Goal: Task Accomplishment & Management: Manage account settings

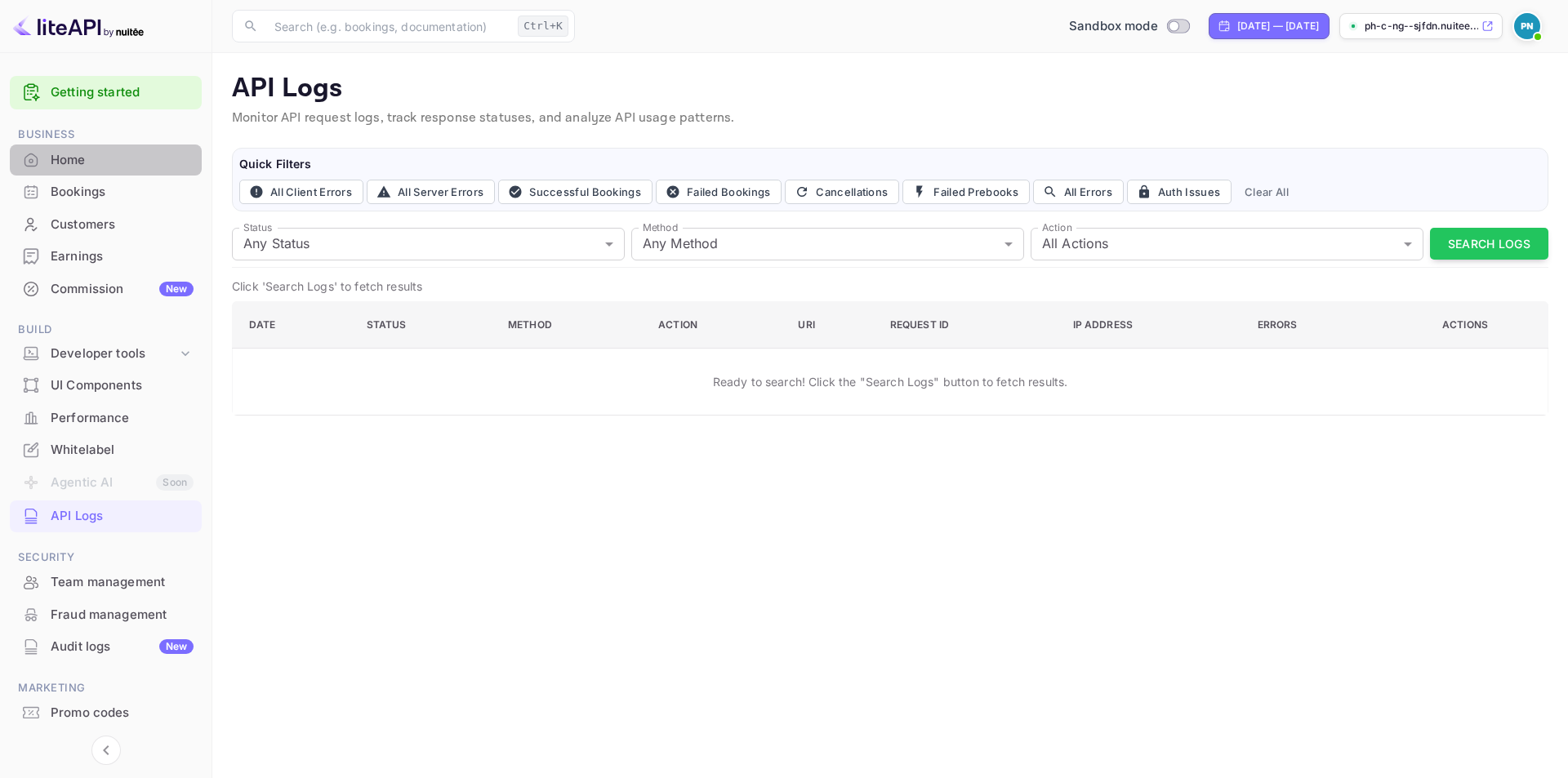
click at [100, 156] on div "Home" at bounding box center [122, 160] width 143 height 19
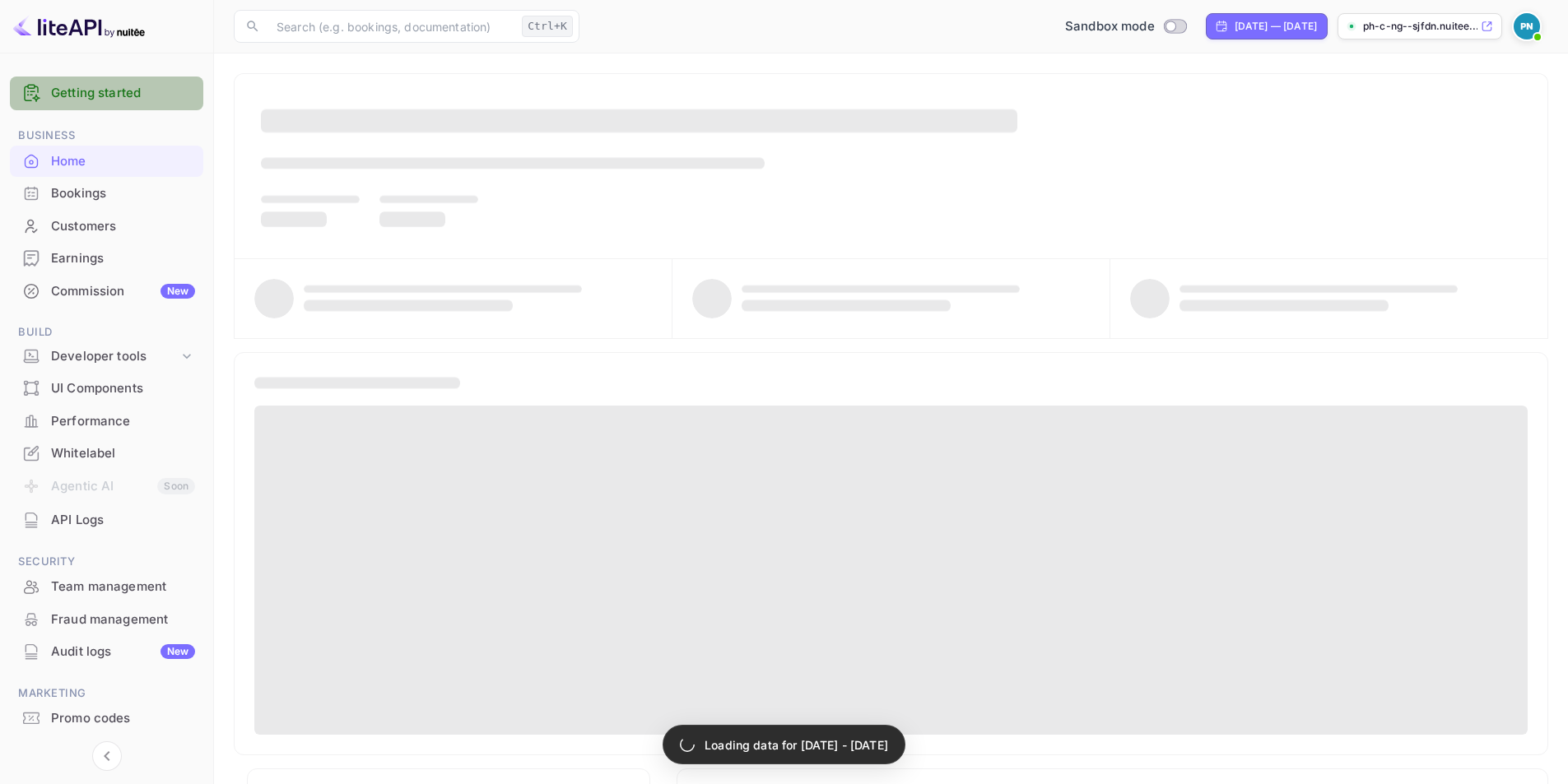
click at [120, 100] on link "Getting started" at bounding box center [123, 93] width 144 height 19
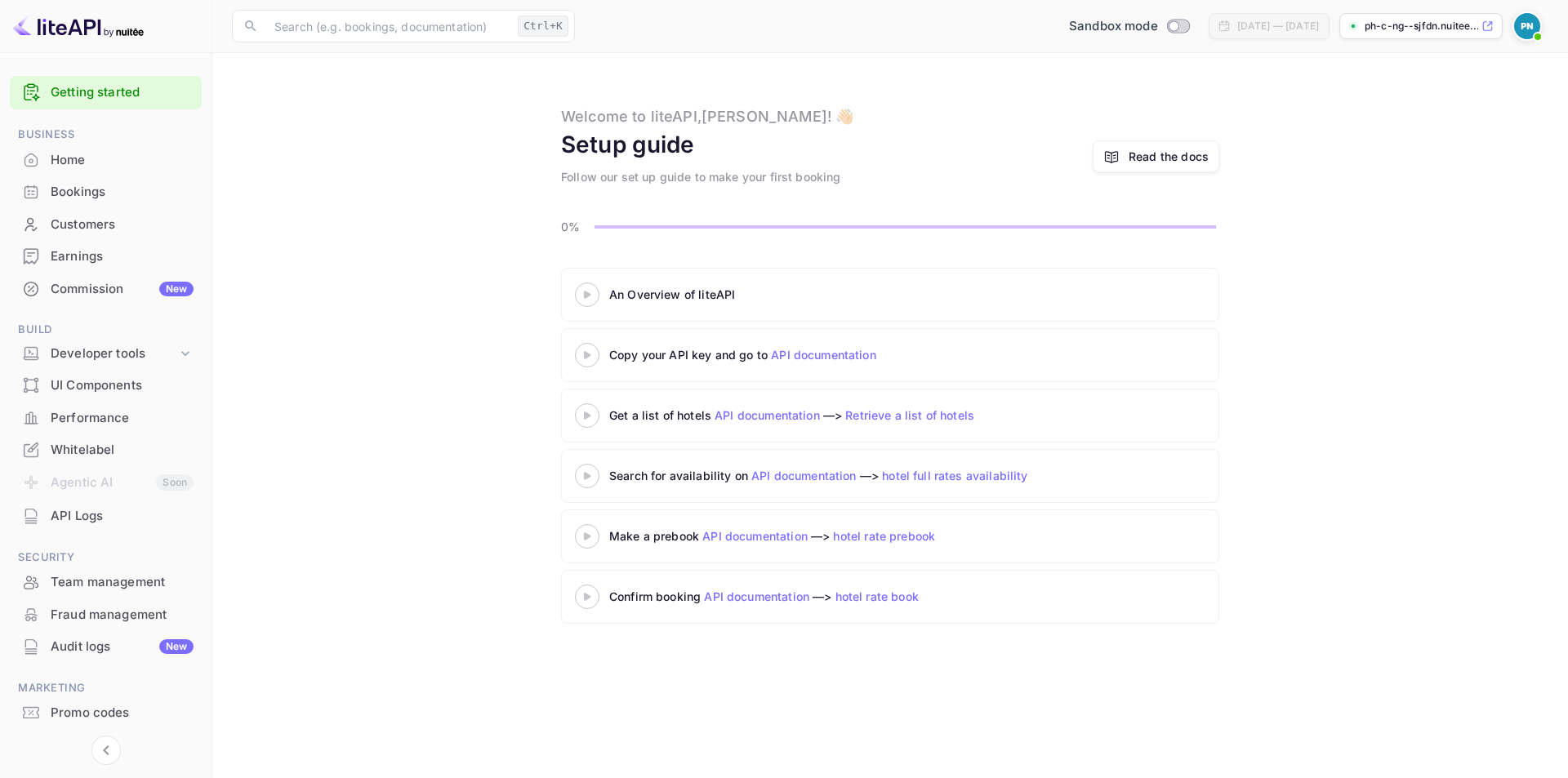
click at [588, 296] on 3 at bounding box center [587, 294] width 6 height 7
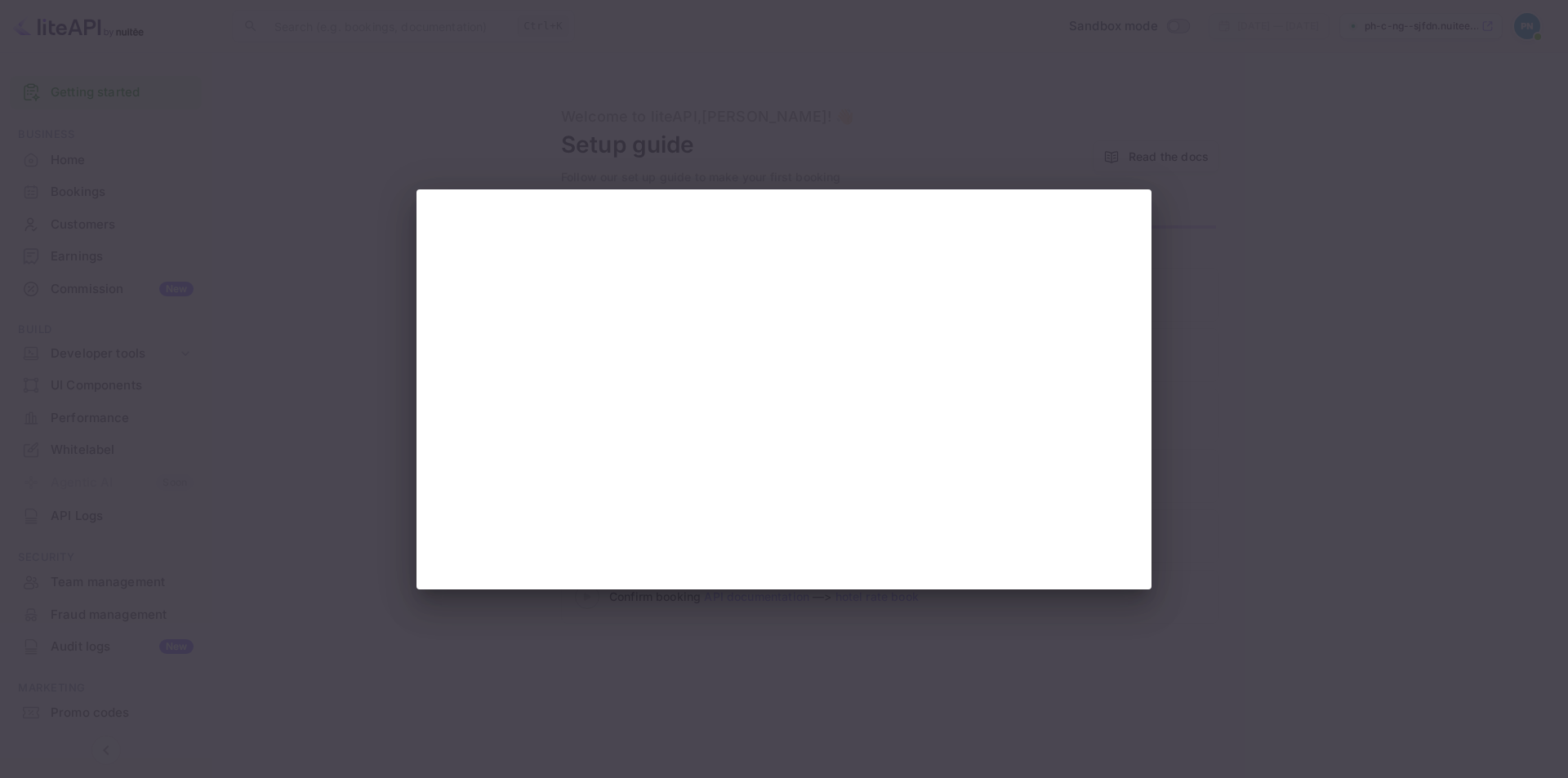
click at [732, 662] on div at bounding box center [784, 389] width 1568 height 778
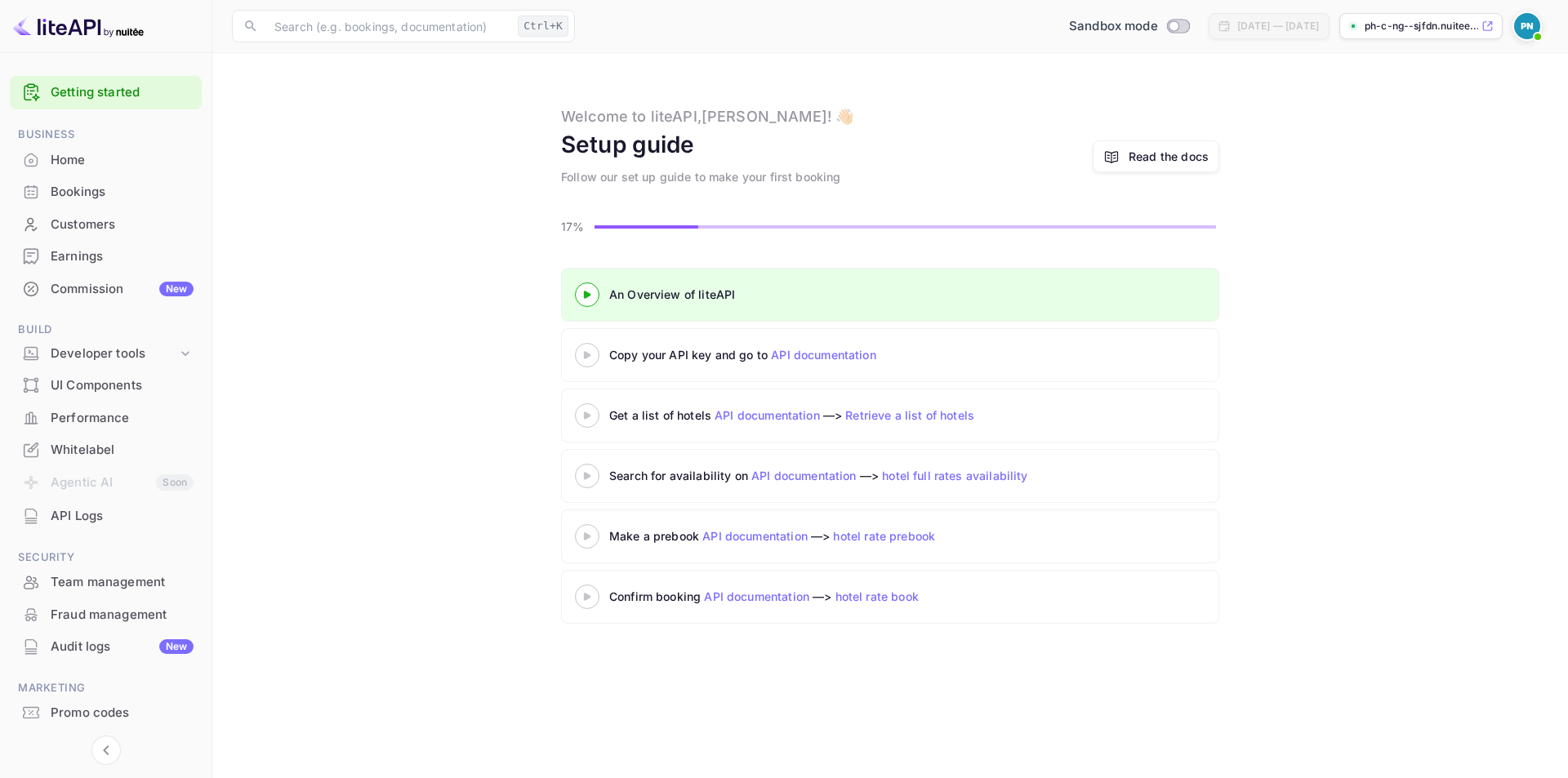
click at [584, 351] on icon at bounding box center [587, 355] width 57 height 8
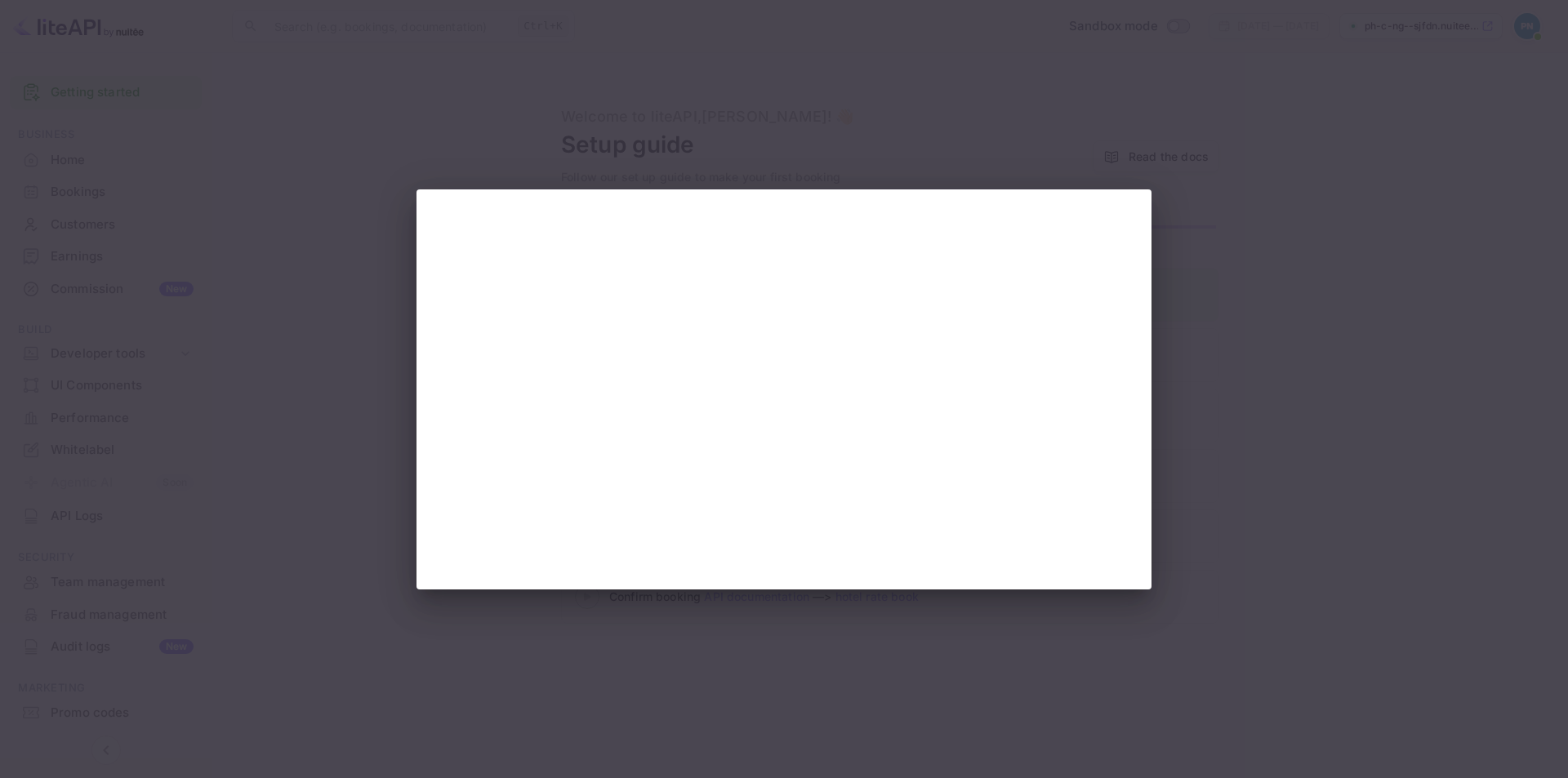
click at [639, 738] on div at bounding box center [784, 389] width 1568 height 778
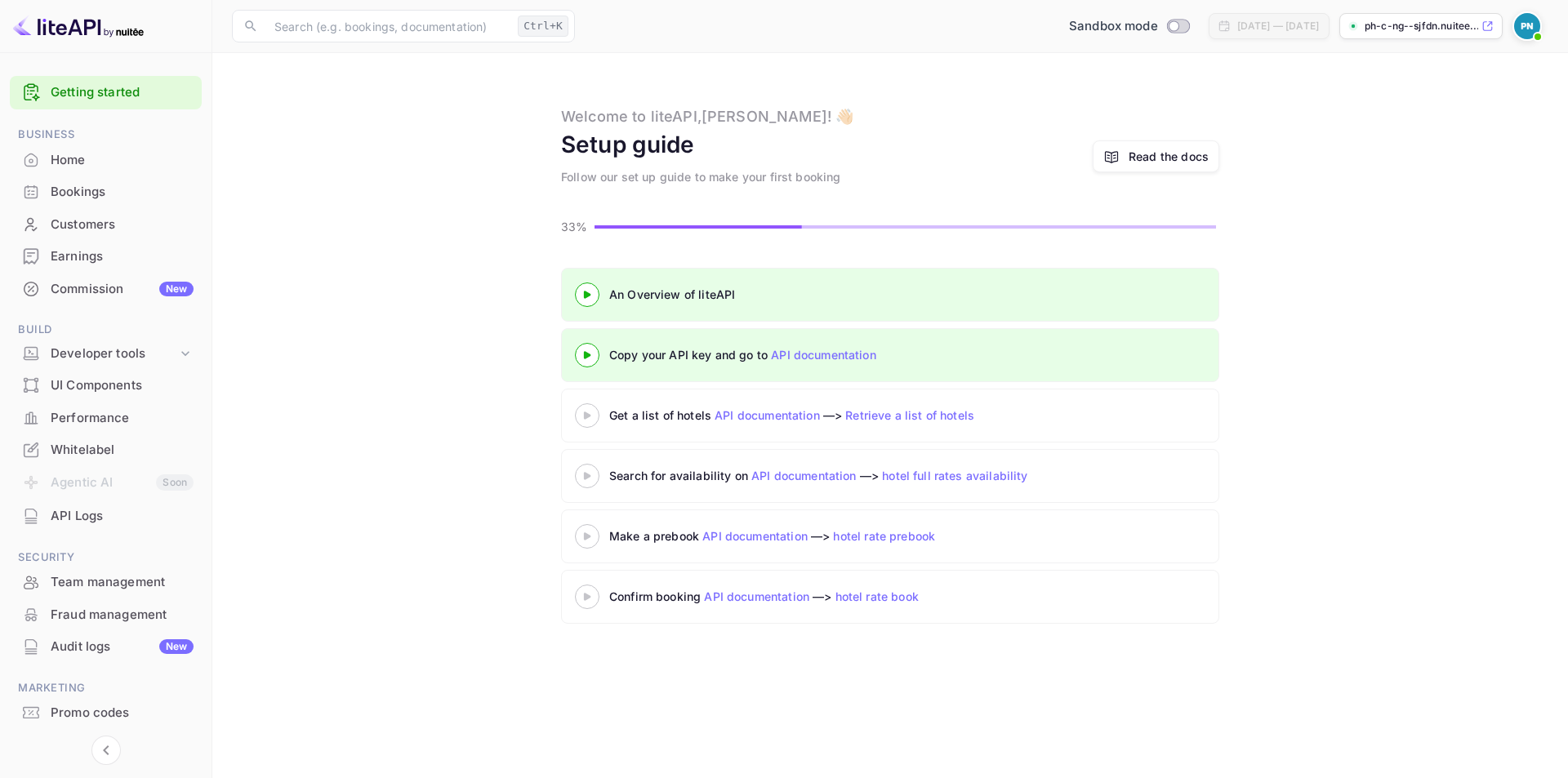
click at [590, 417] on 3 at bounding box center [587, 415] width 6 height 7
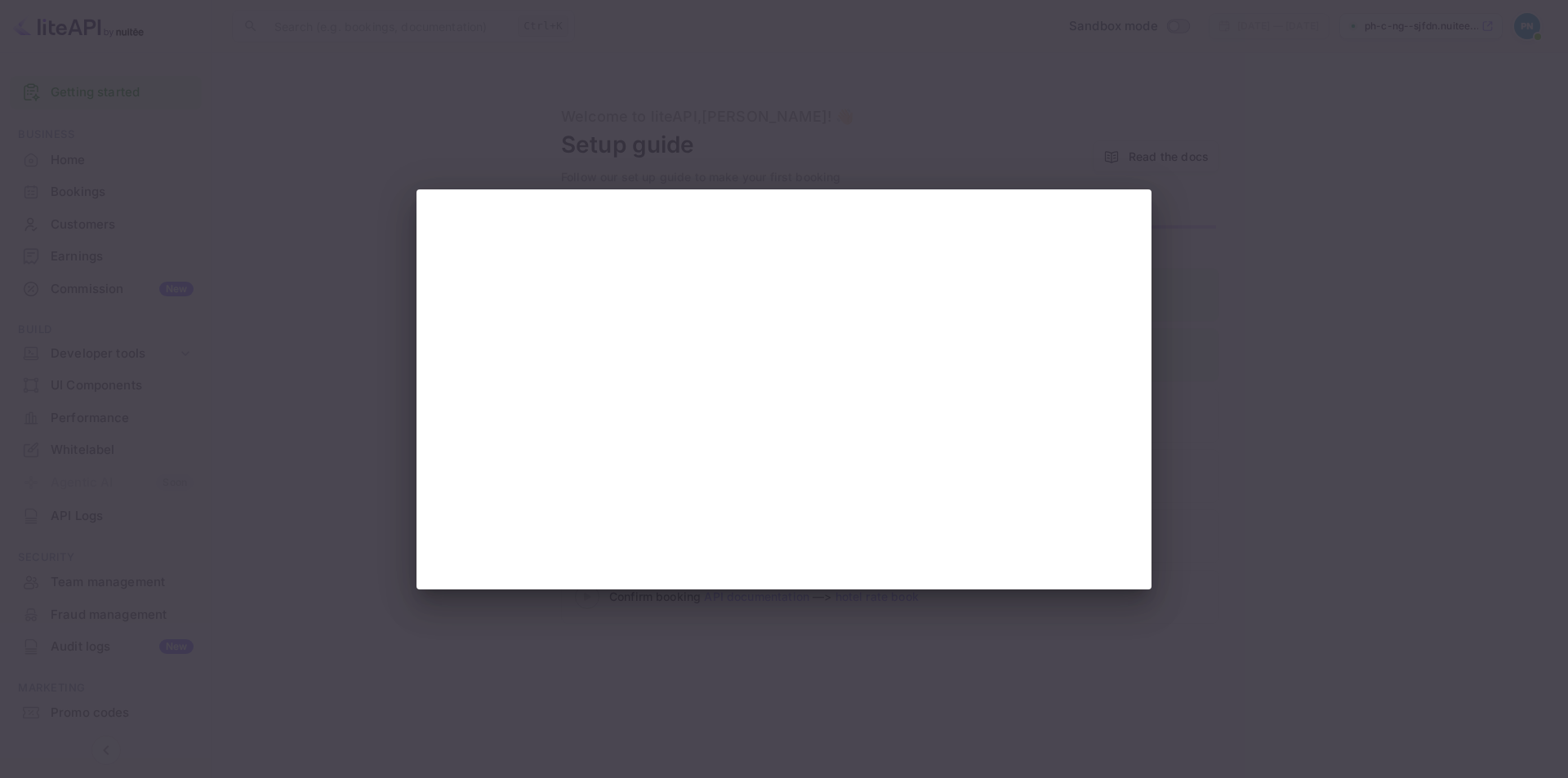
click at [748, 708] on div at bounding box center [784, 389] width 1568 height 778
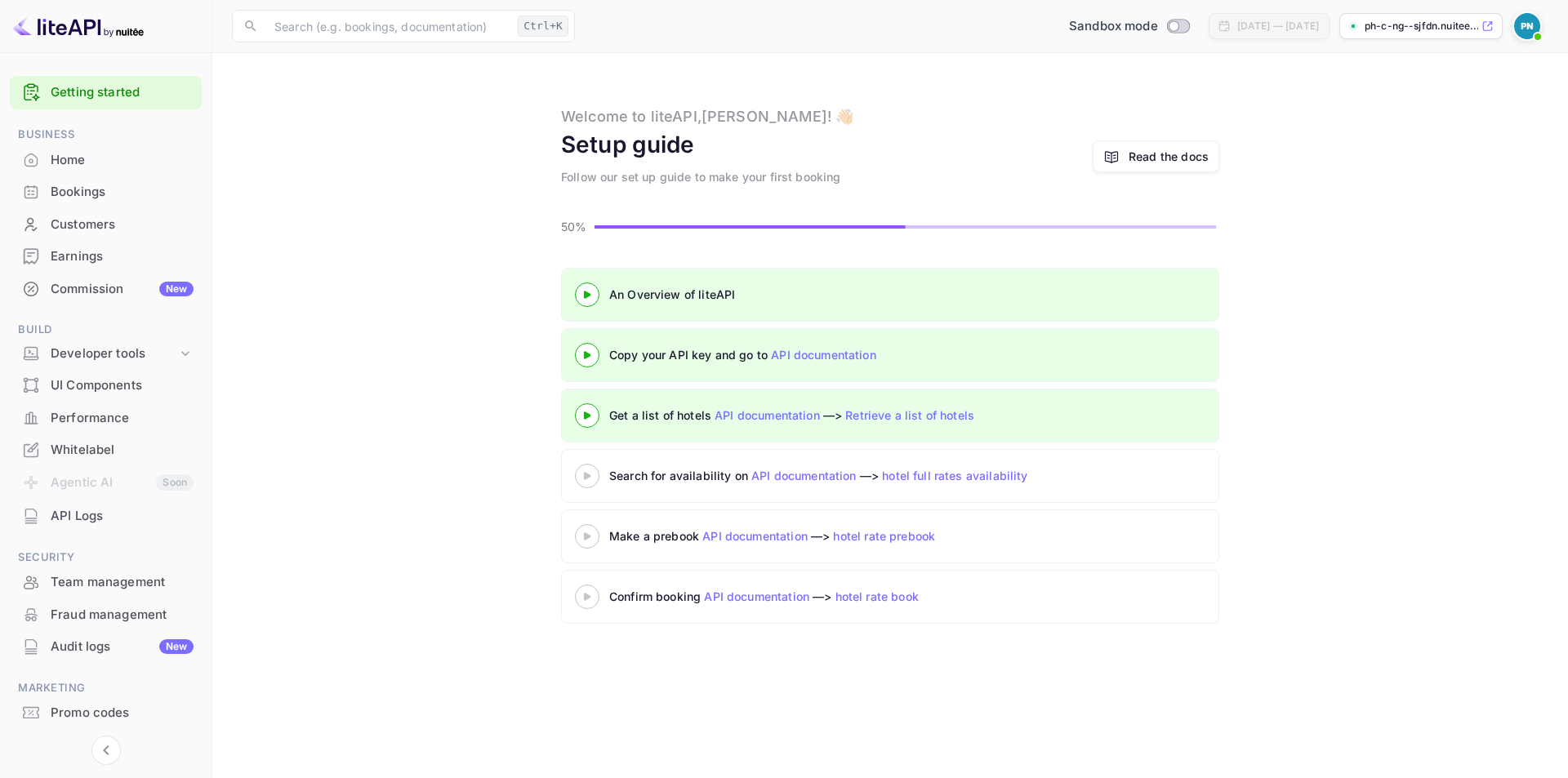
click at [1528, 26] on img at bounding box center [1526, 26] width 26 height 26
click at [1380, 138] on p "Settings" at bounding box center [1380, 146] width 46 height 17
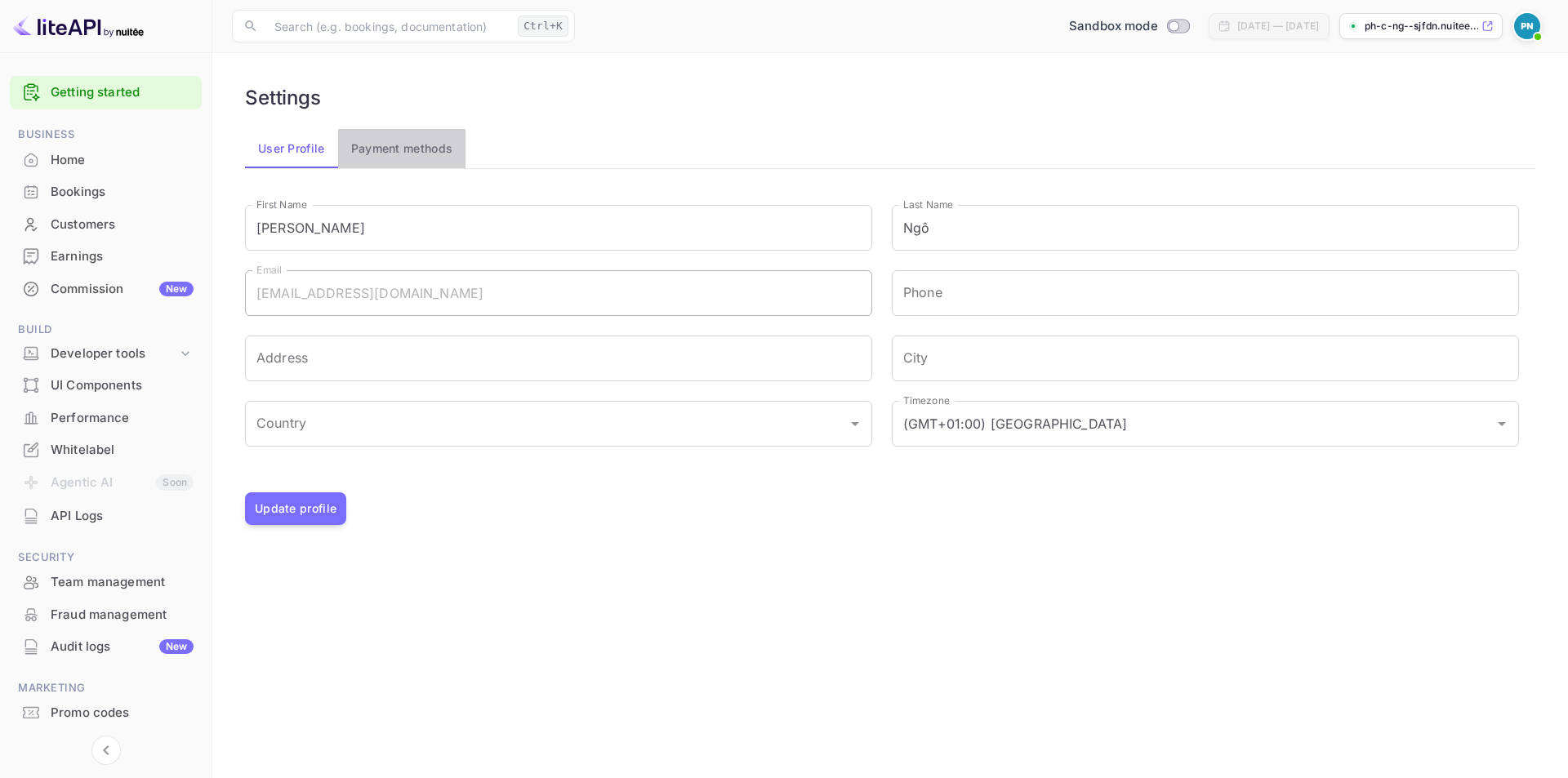
click at [426, 146] on button "Payment methods" at bounding box center [402, 148] width 128 height 39
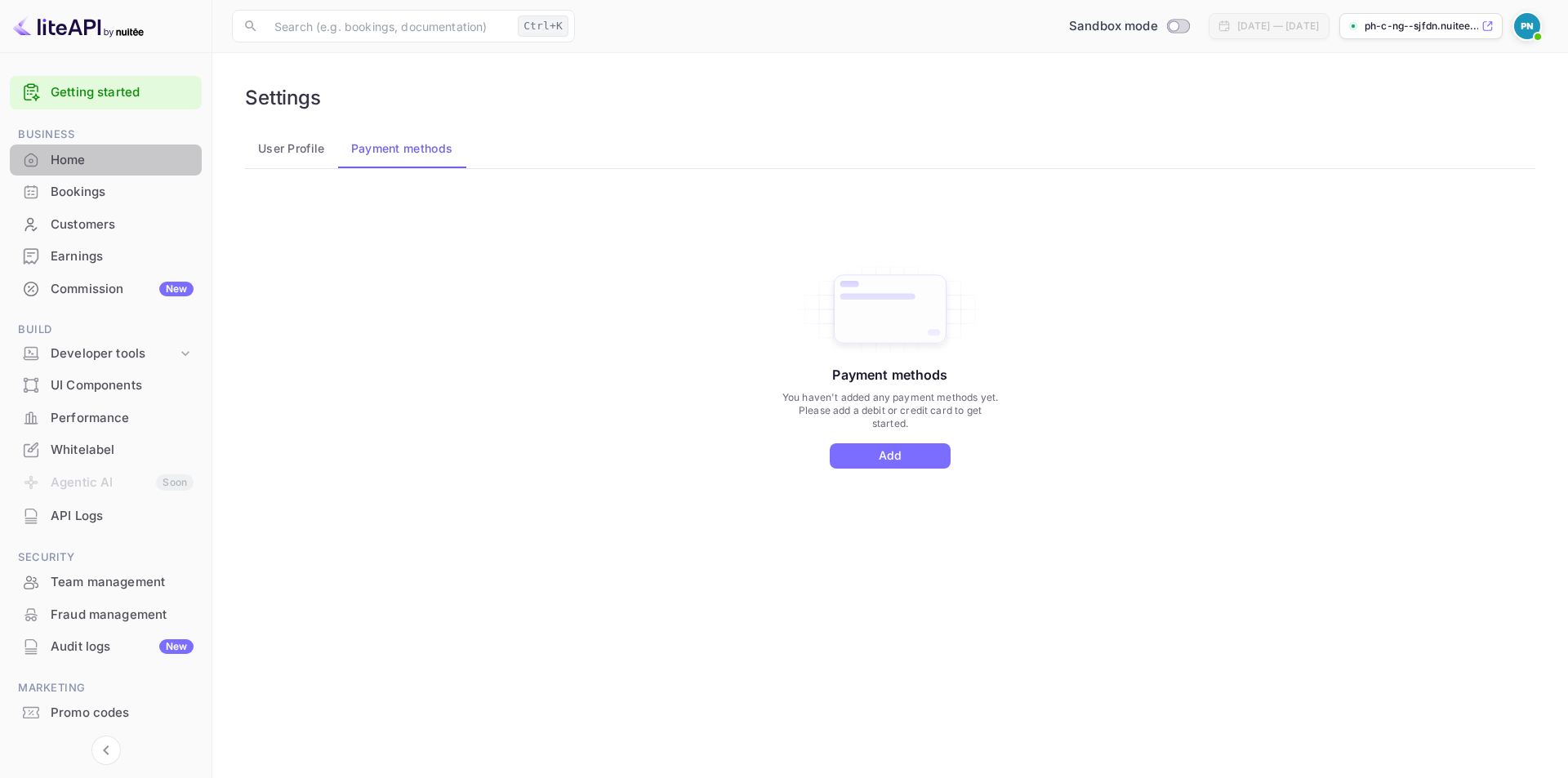
click at [83, 166] on div "Home" at bounding box center [122, 160] width 143 height 19
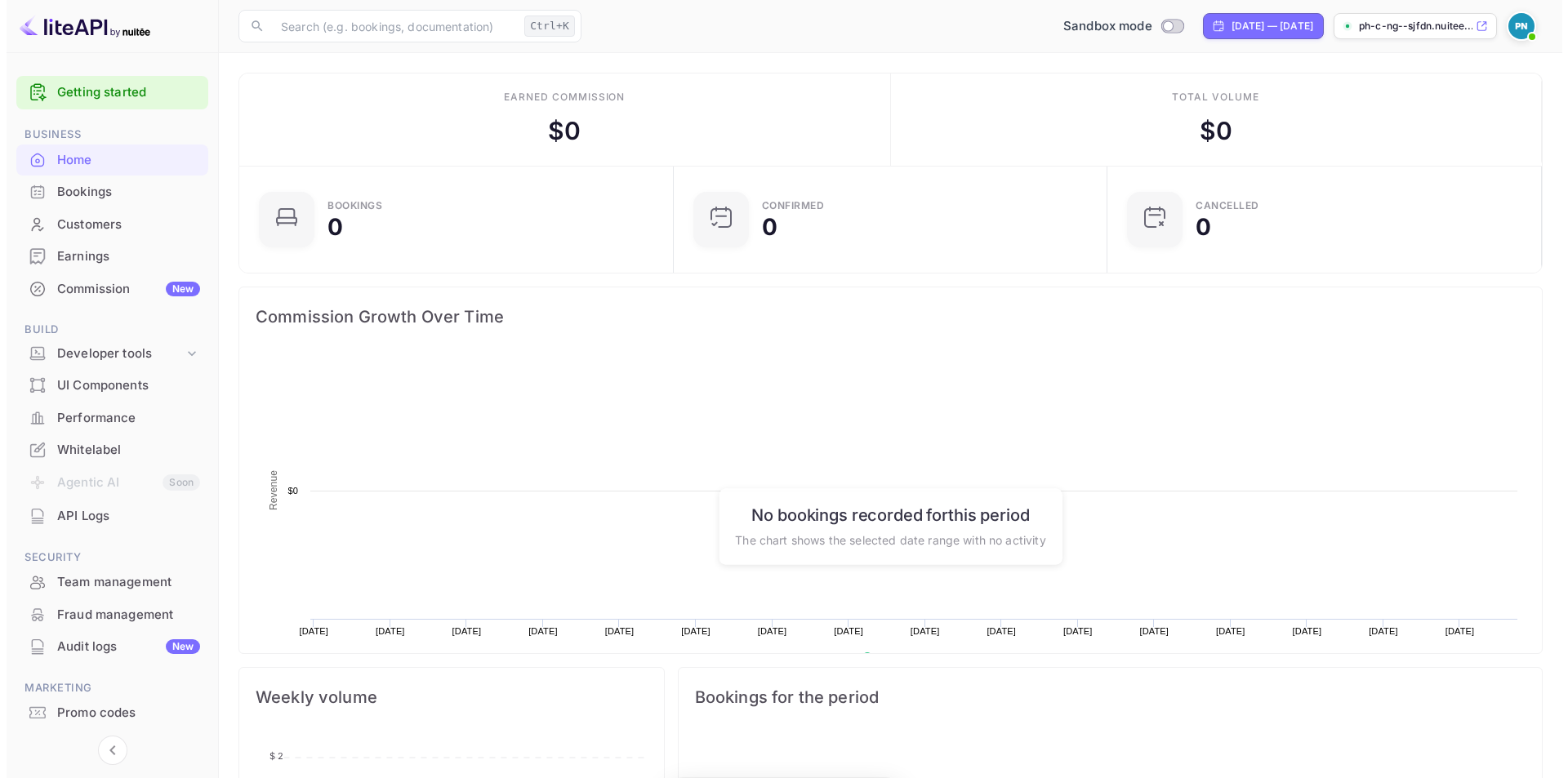
scroll to position [253, 412]
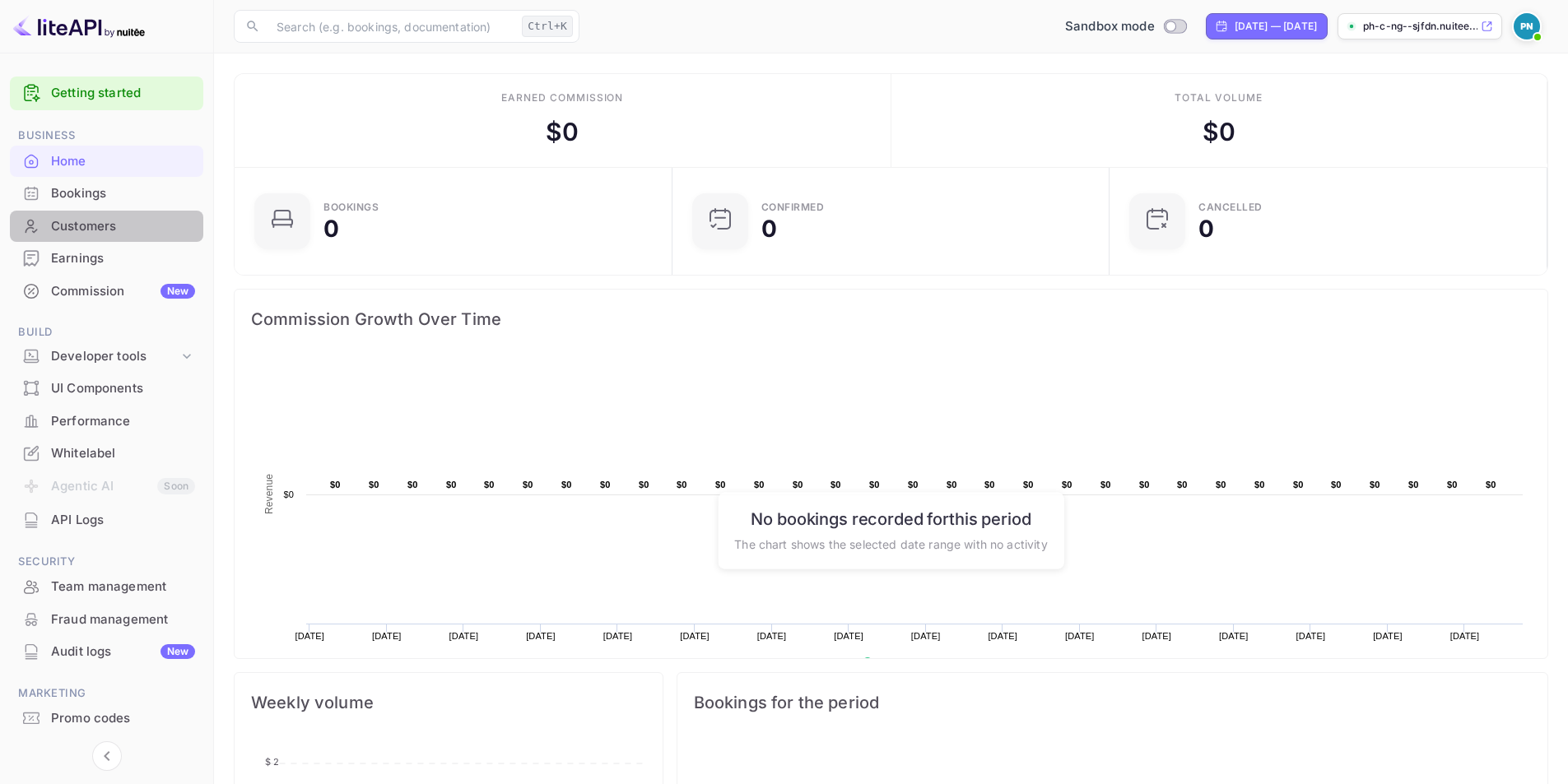
click at [83, 239] on div "Customers" at bounding box center [107, 227] width 194 height 32
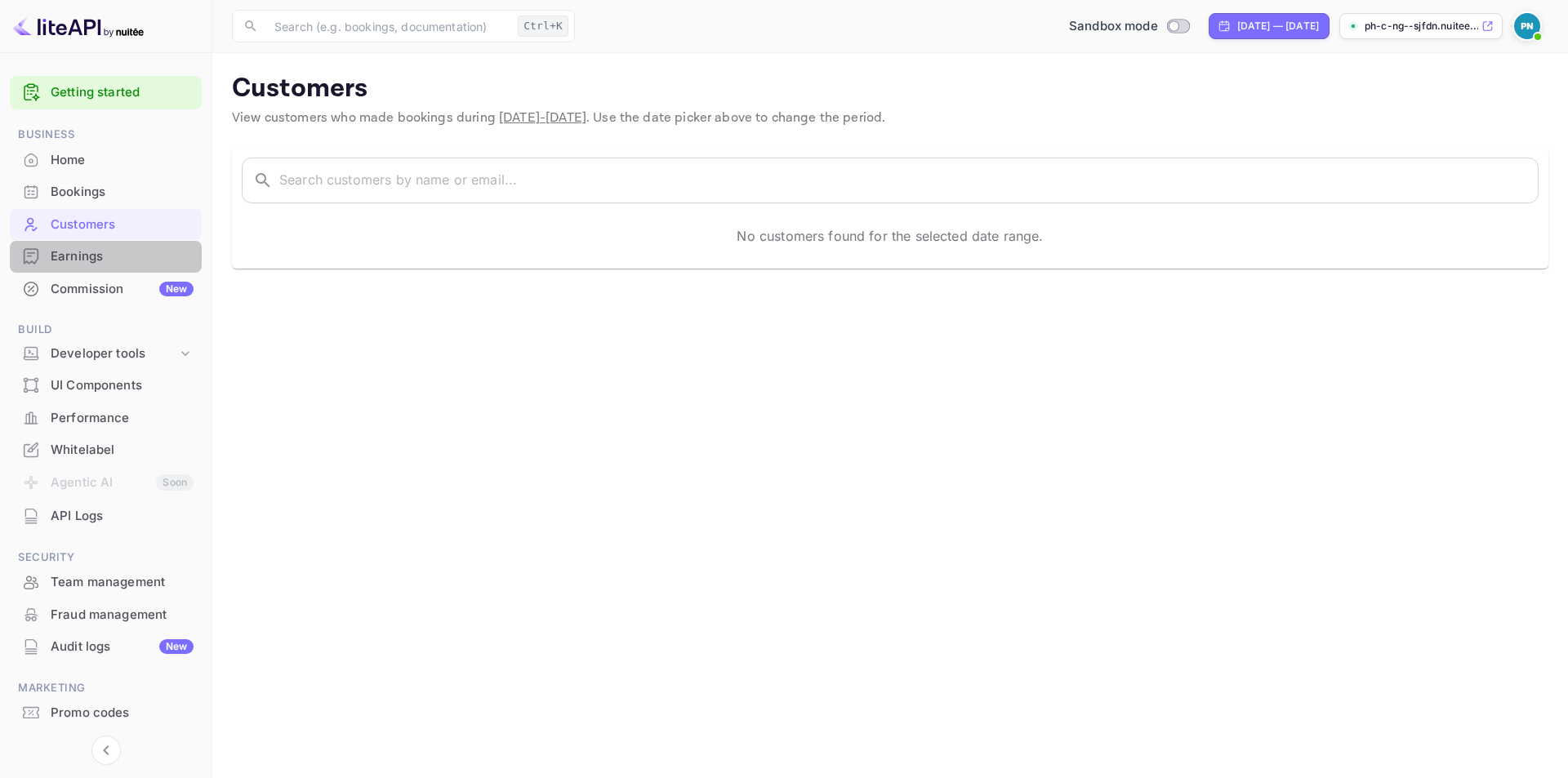
click at [76, 256] on div "Earnings" at bounding box center [122, 256] width 143 height 19
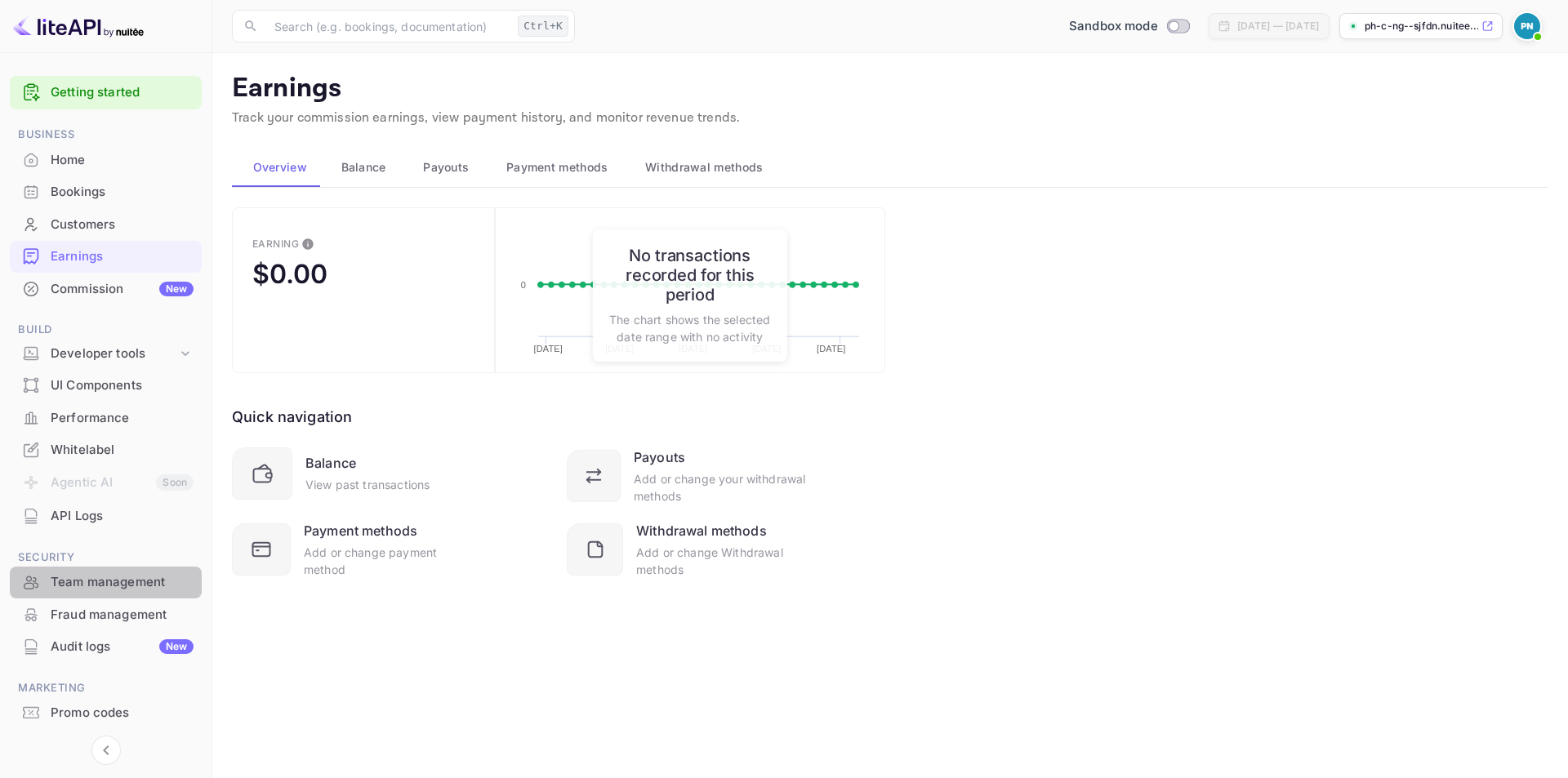
click at [100, 585] on div "Team management" at bounding box center [122, 582] width 143 height 19
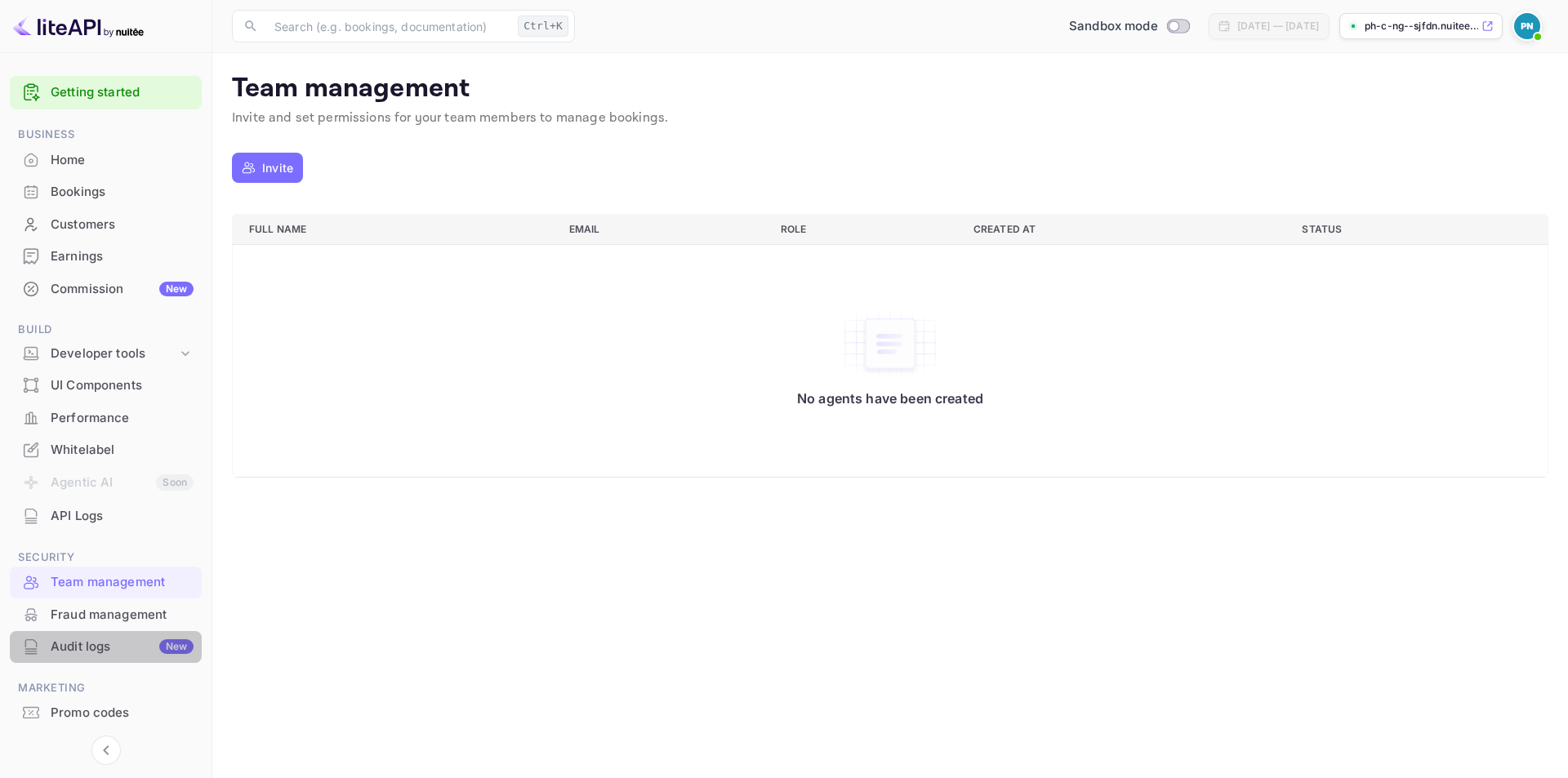
click at [100, 648] on div "Audit logs New" at bounding box center [122, 646] width 143 height 19
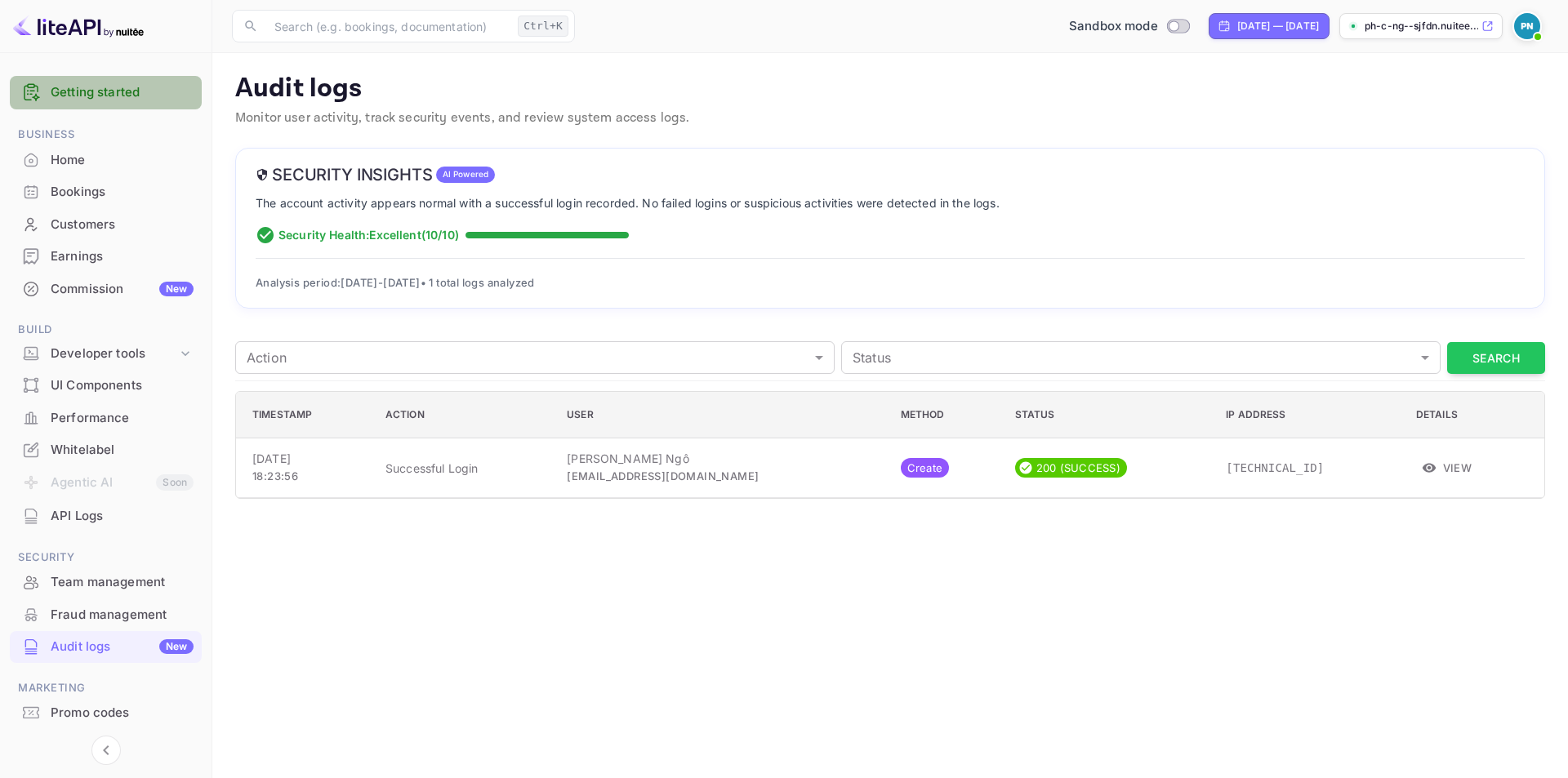
click at [121, 96] on link "Getting started" at bounding box center [122, 92] width 143 height 19
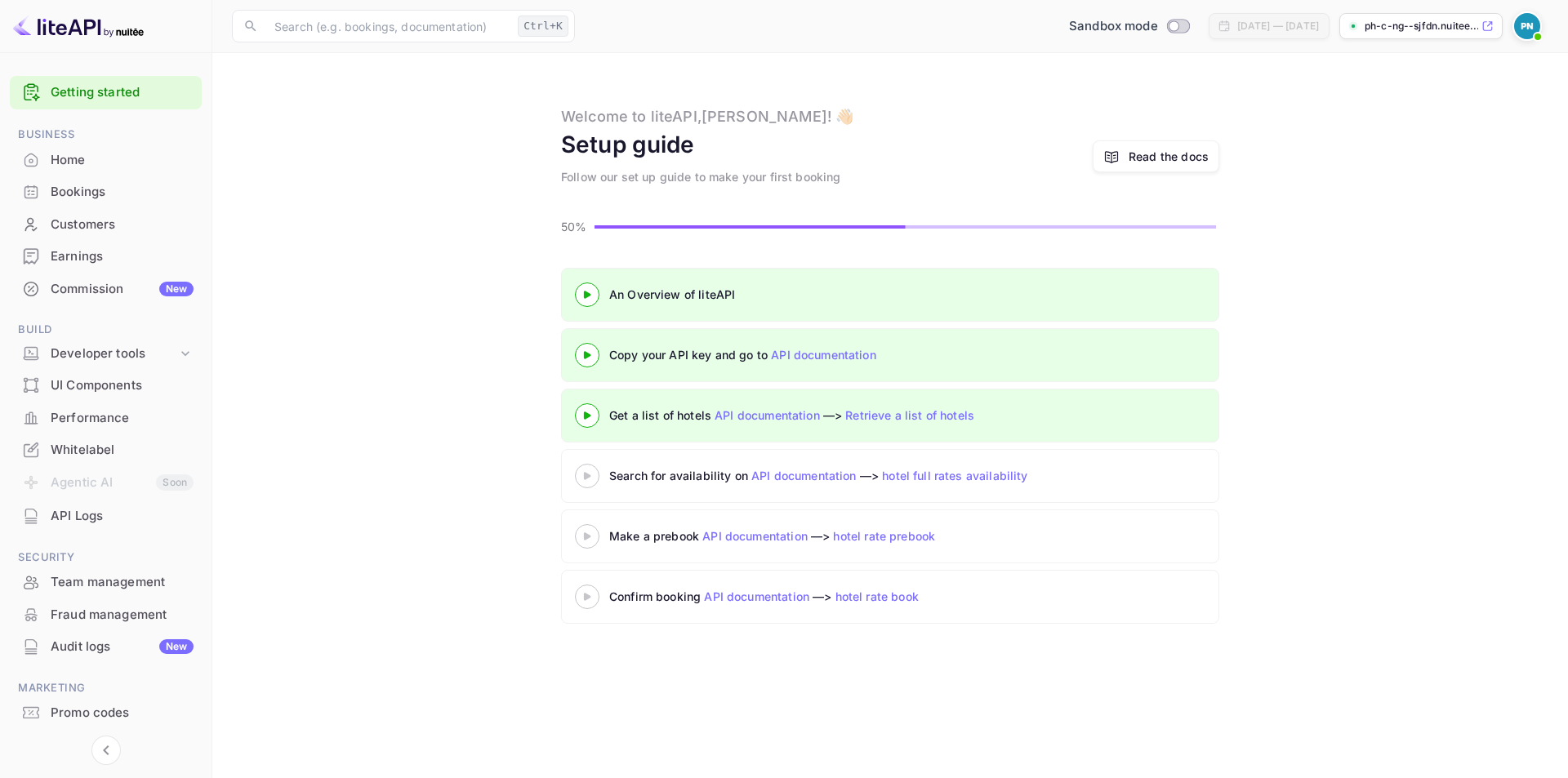
click at [592, 355] on icon at bounding box center [587, 355] width 57 height 8
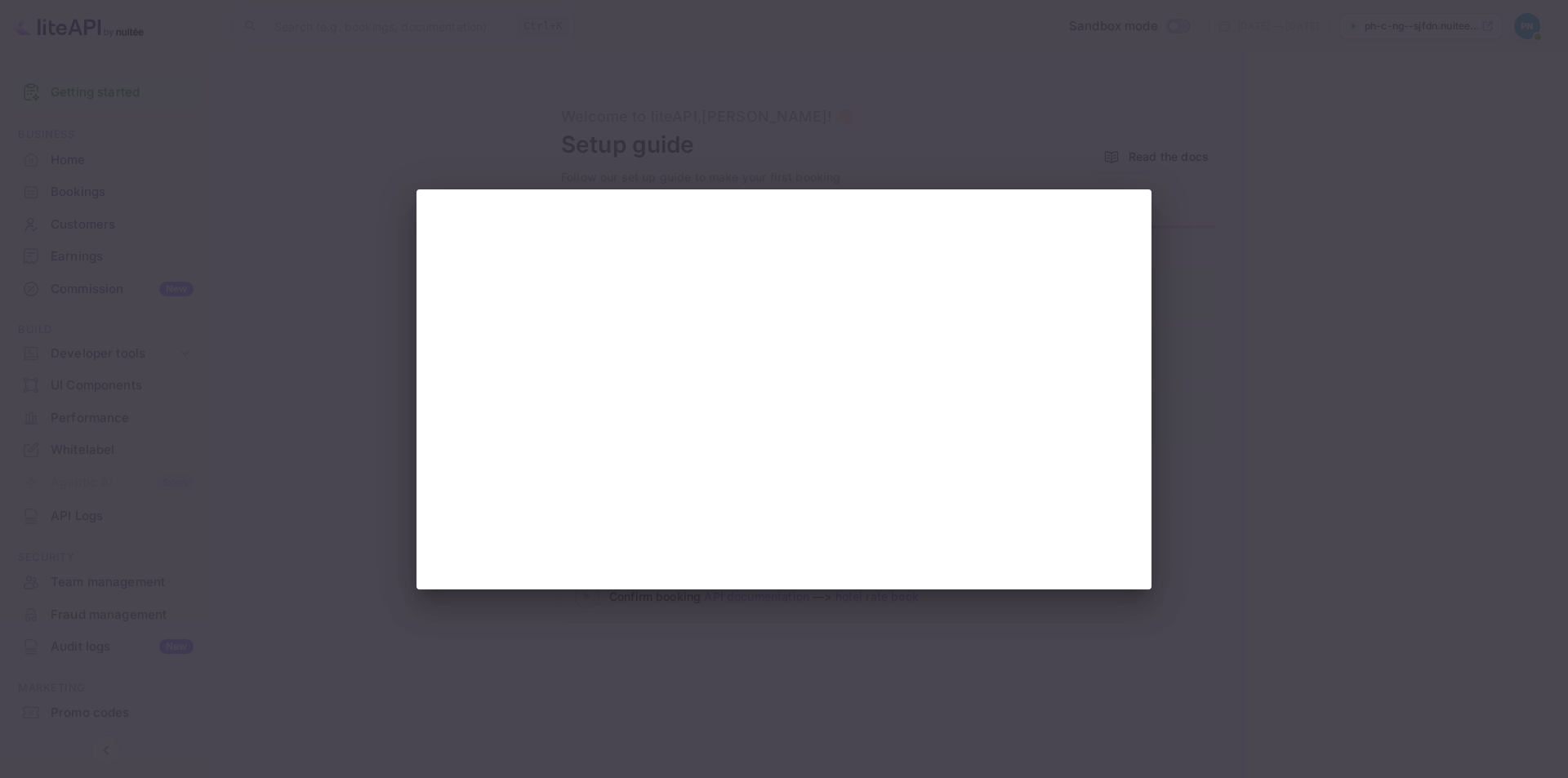
click at [669, 660] on div at bounding box center [784, 389] width 1568 height 778
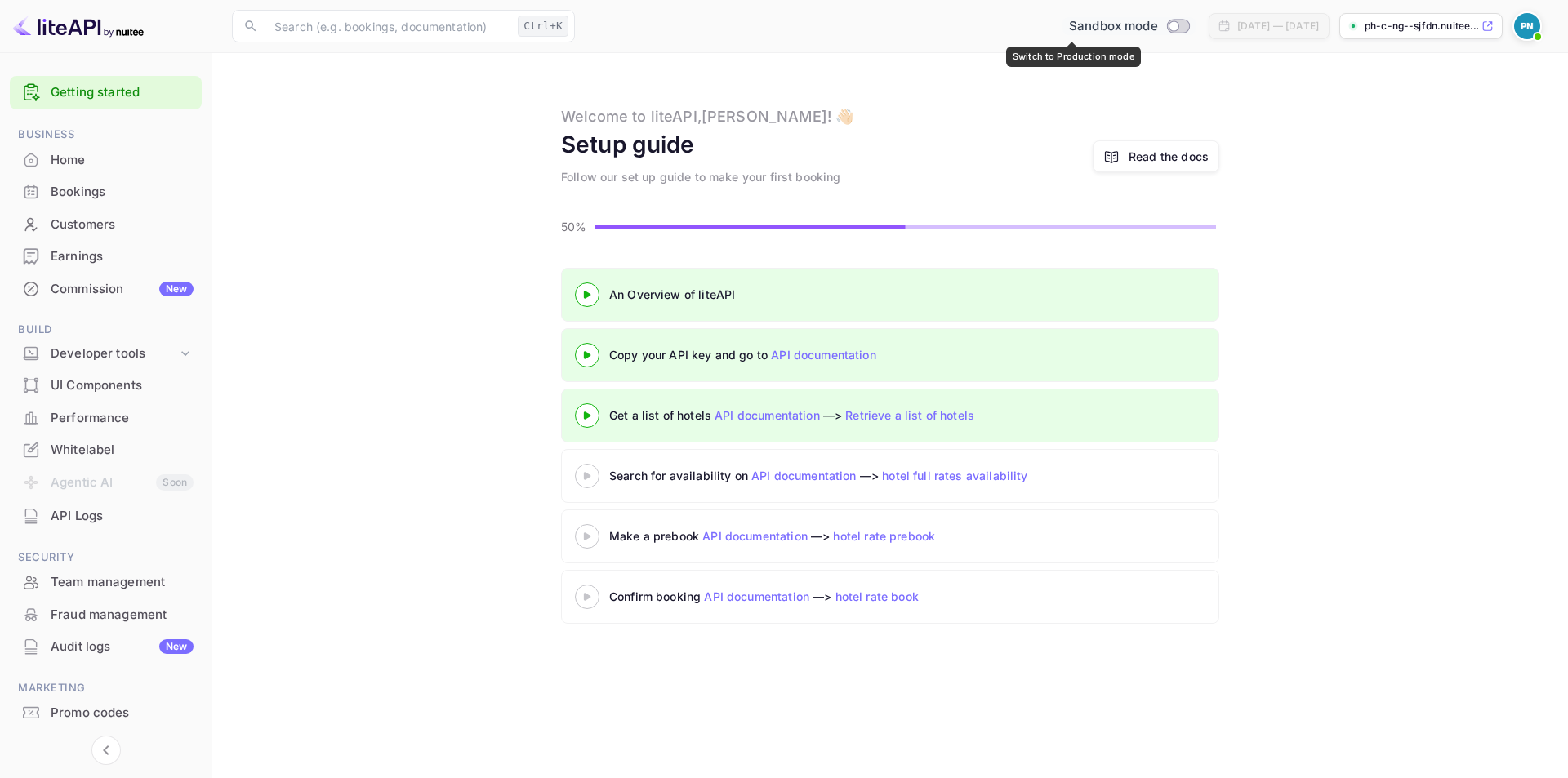
click at [1157, 26] on input "Switch to Production mode" at bounding box center [1173, 26] width 33 height 11
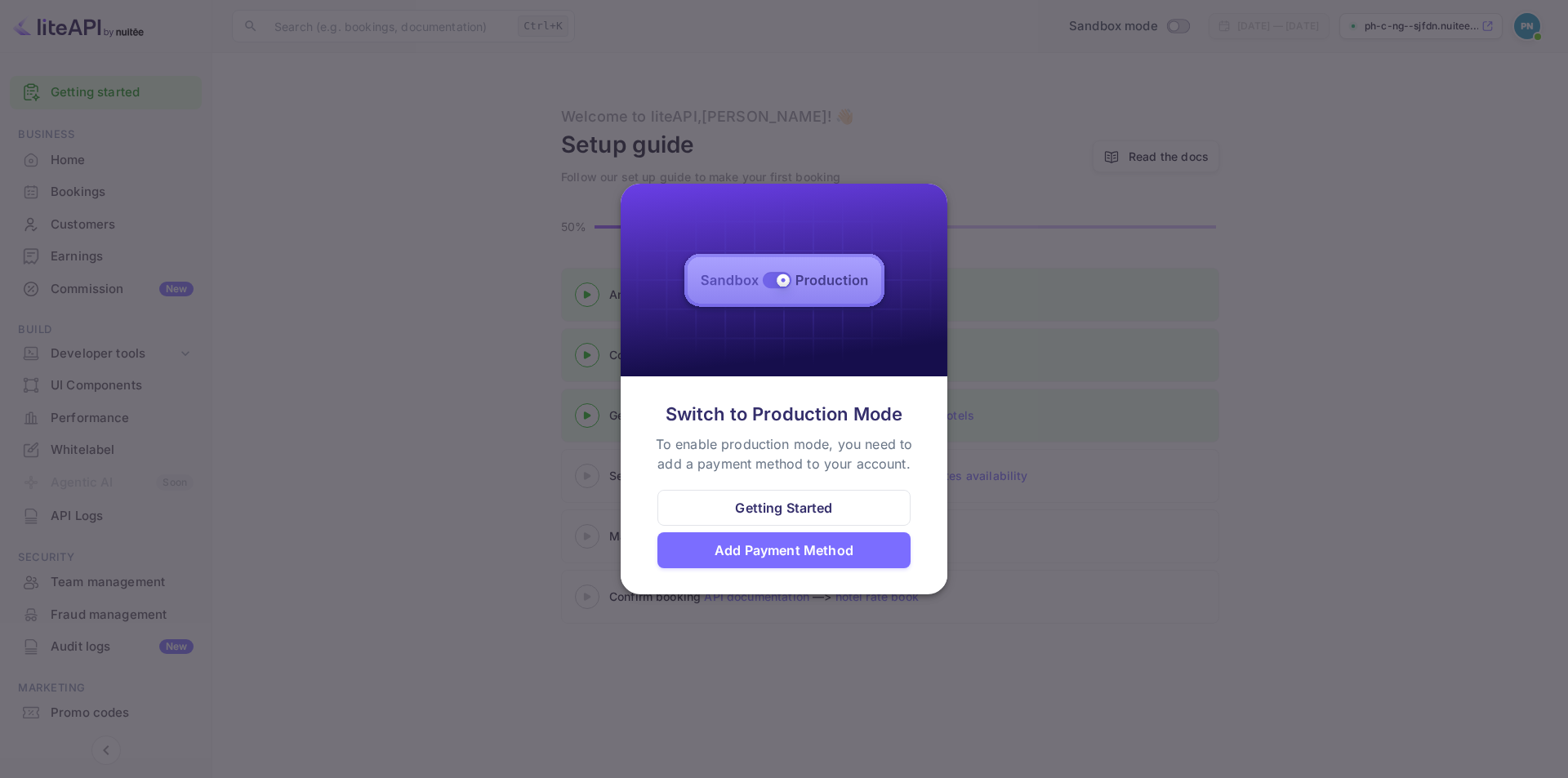
click at [846, 515] on div "Getting Started" at bounding box center [784, 508] width 253 height 36
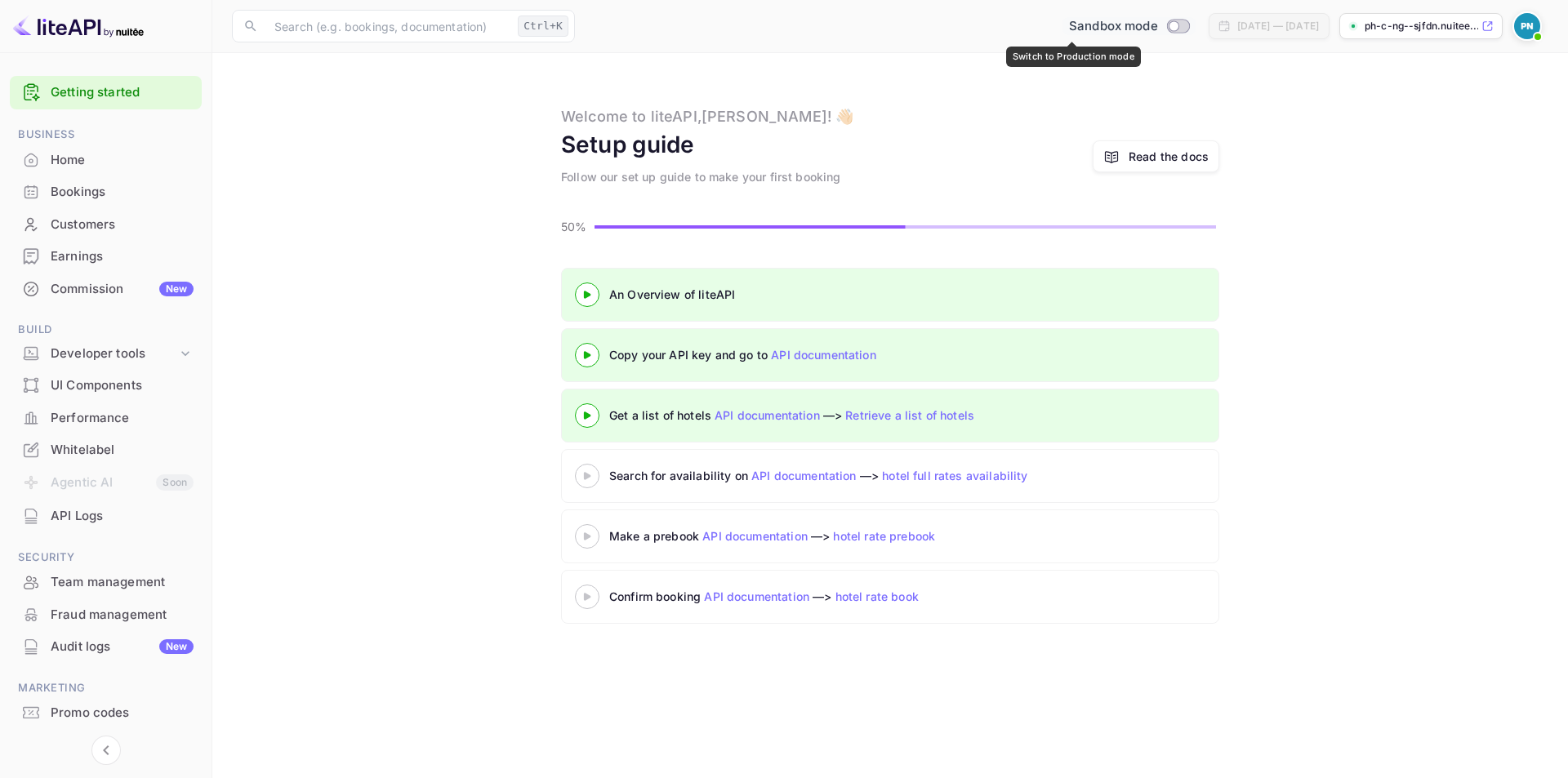
click at [1157, 28] on input "Switch to Production mode" at bounding box center [1173, 26] width 33 height 11
checkbox input "false"
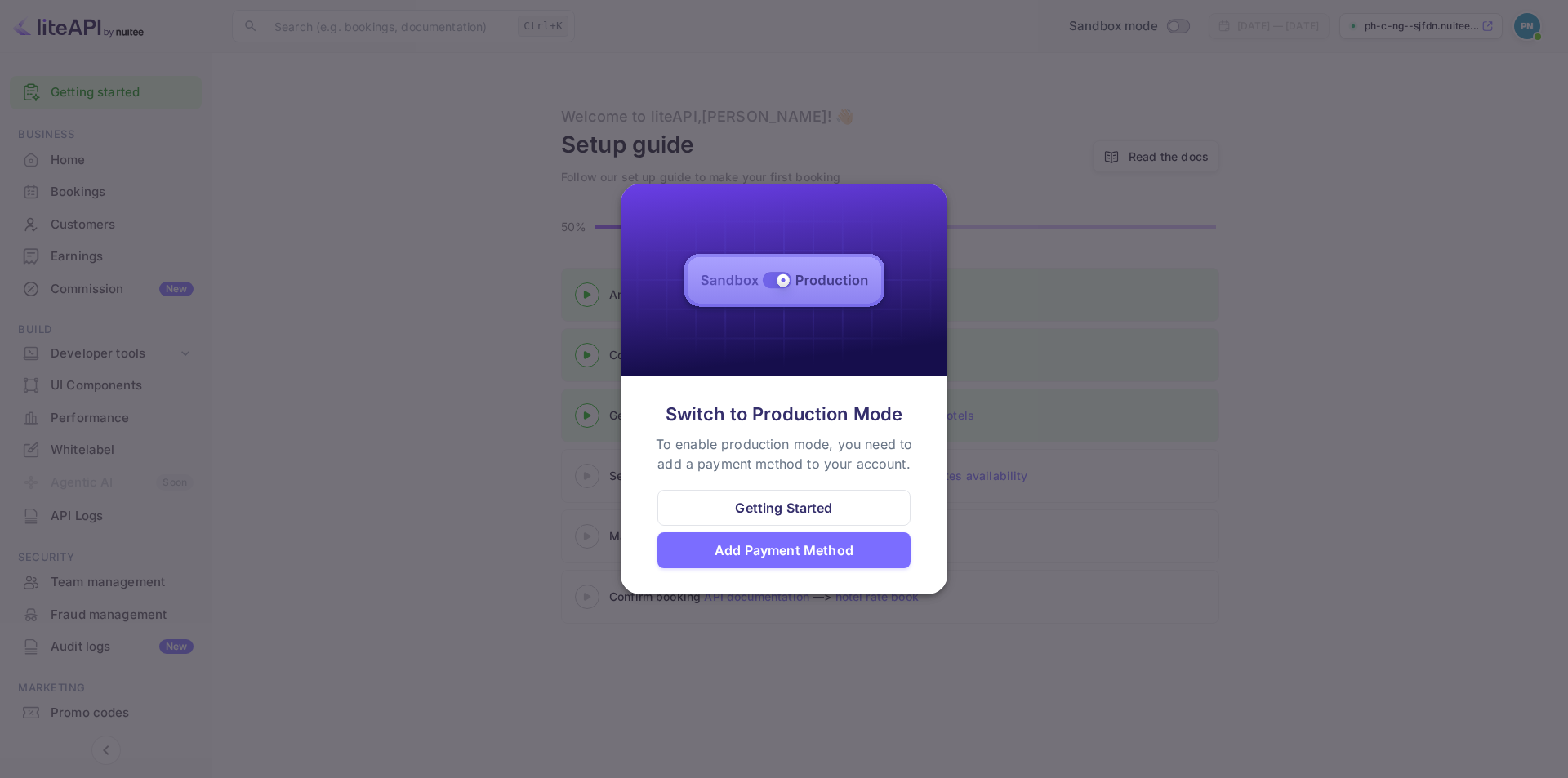
click at [804, 556] on div "Add Payment Method" at bounding box center [784, 550] width 139 height 20
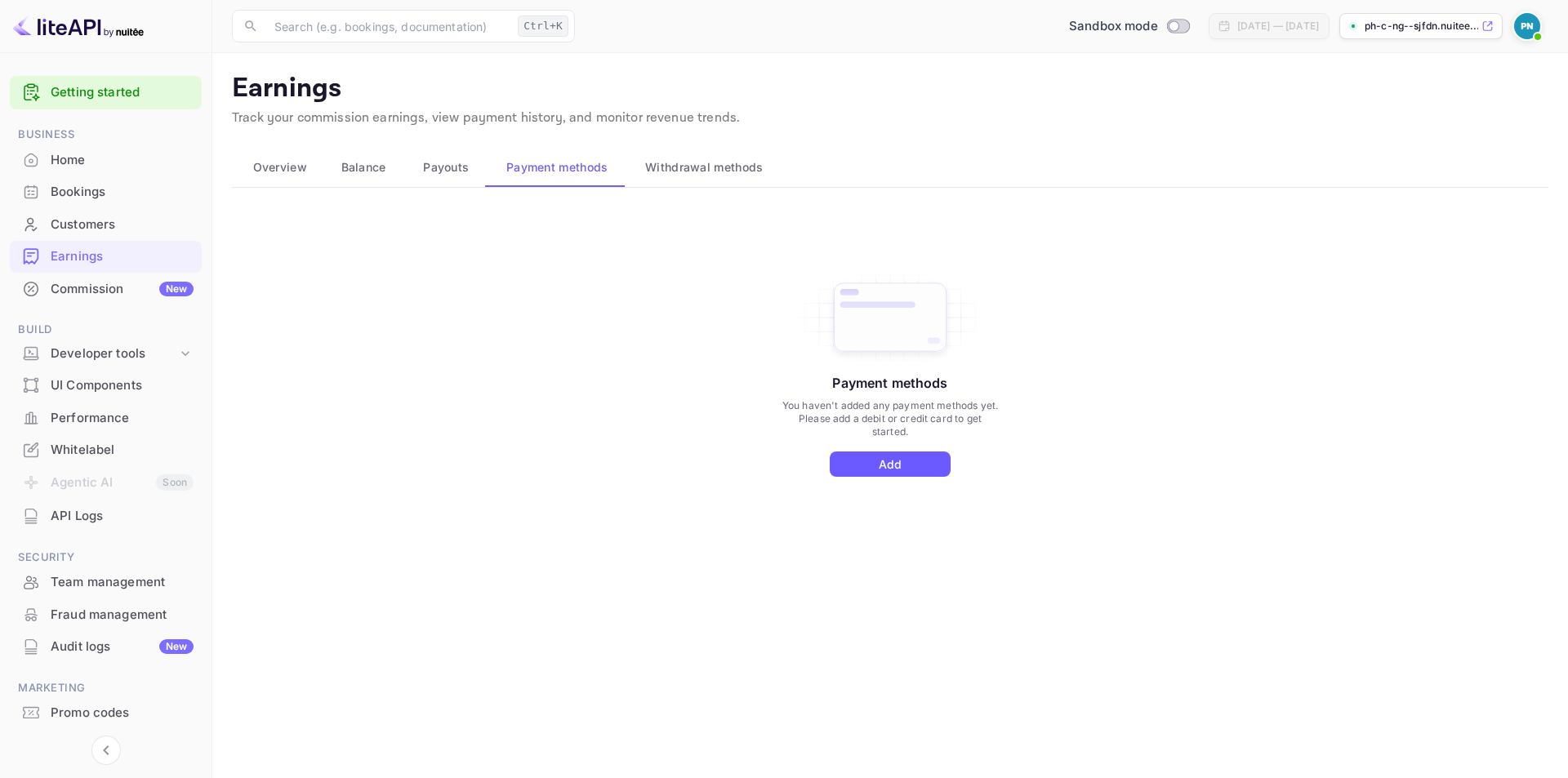
click at [876, 462] on button "Add" at bounding box center [890, 464] width 121 height 25
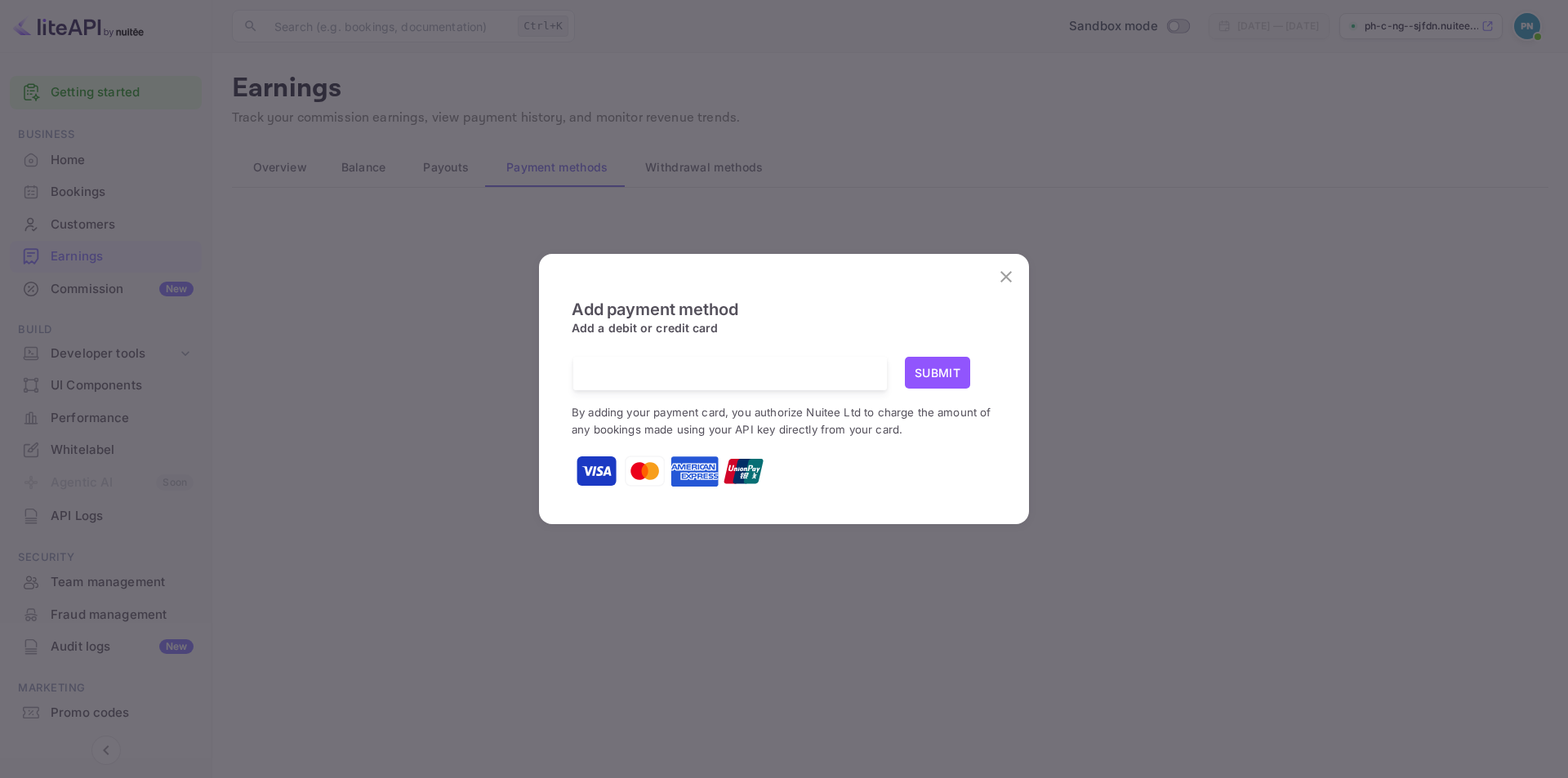
click at [1007, 276] on icon "close" at bounding box center [1005, 277] width 12 height 12
